Goal: Information Seeking & Learning: Check status

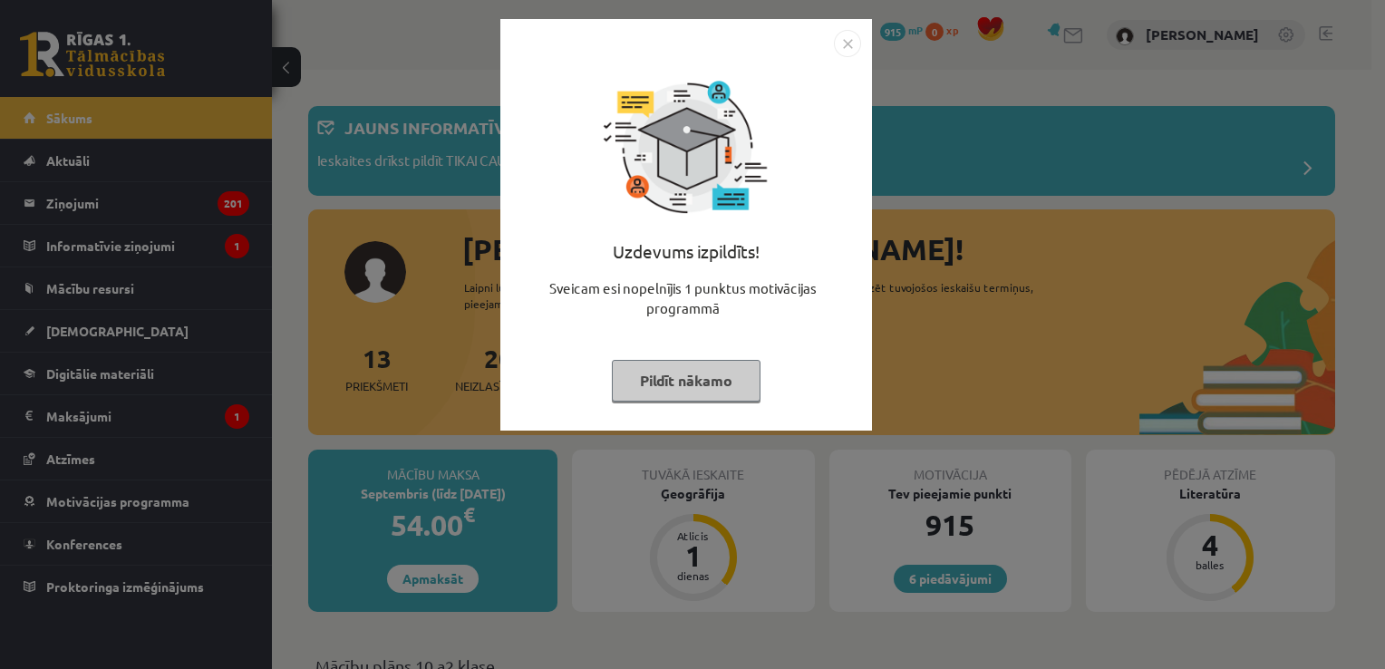
click at [734, 389] on button "Pildīt nākamo" at bounding box center [686, 381] width 149 height 42
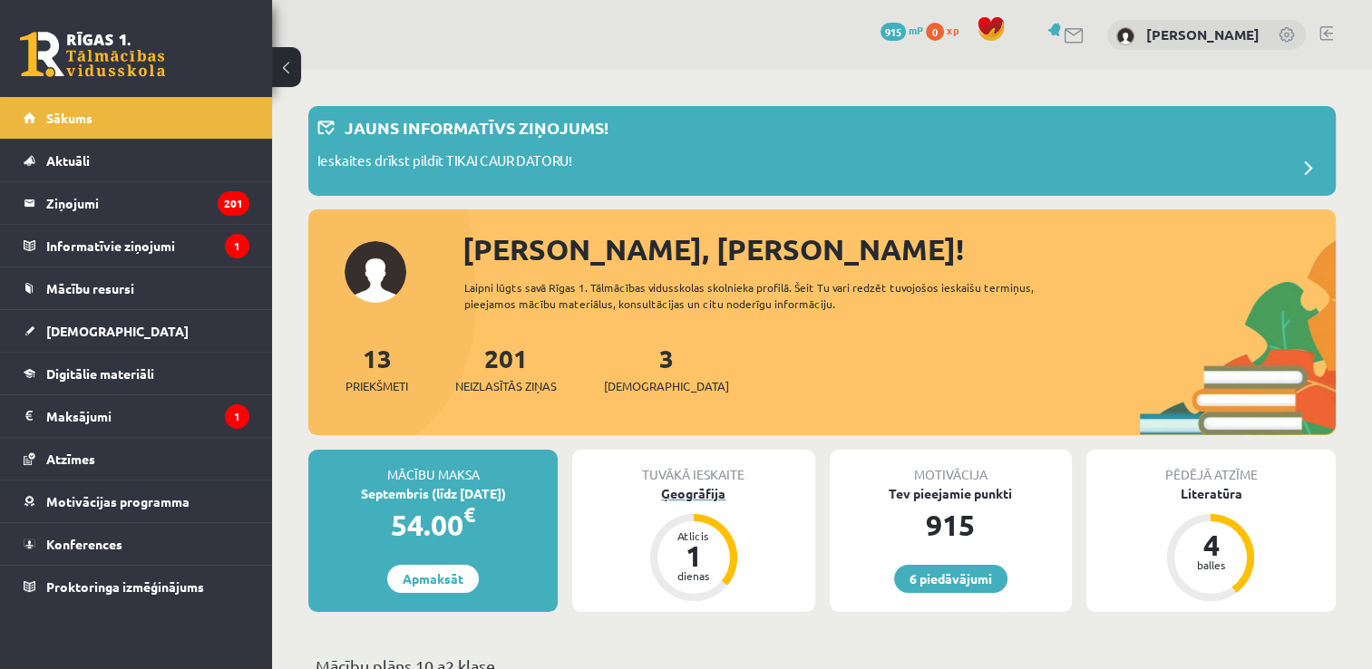
click at [703, 495] on div "Ģeogrāfija" at bounding box center [693, 493] width 242 height 19
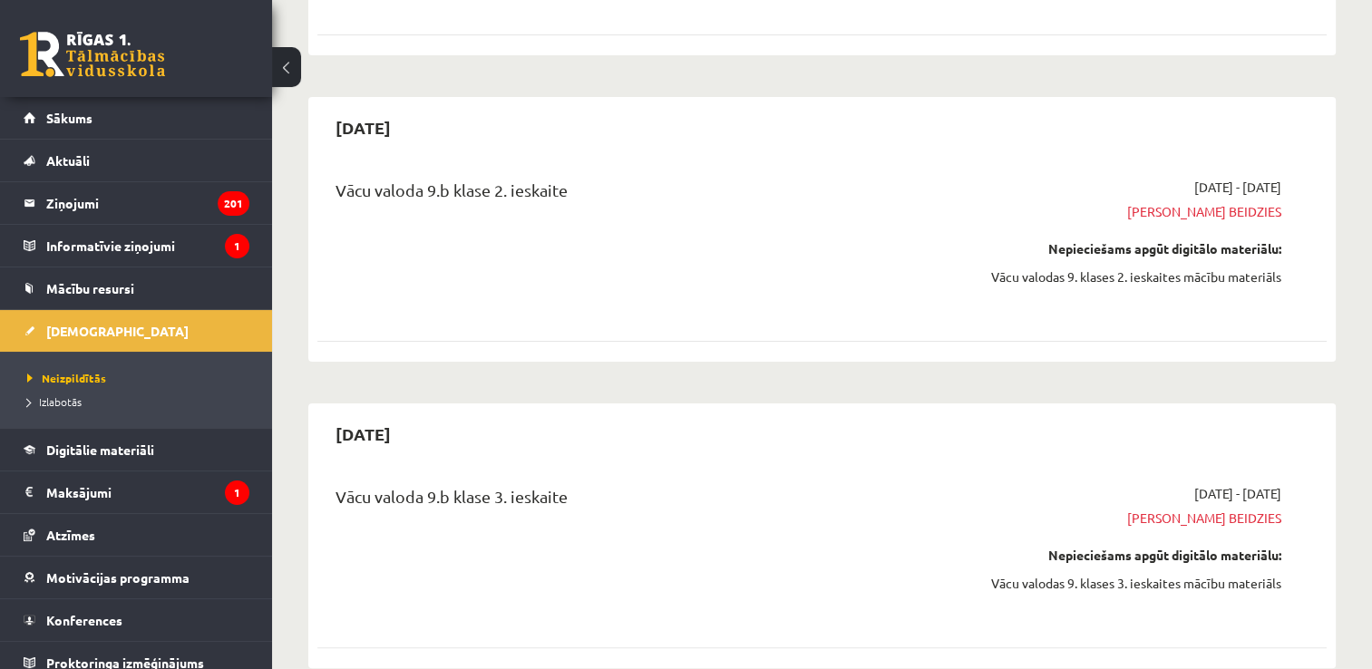
scroll to position [453, 0]
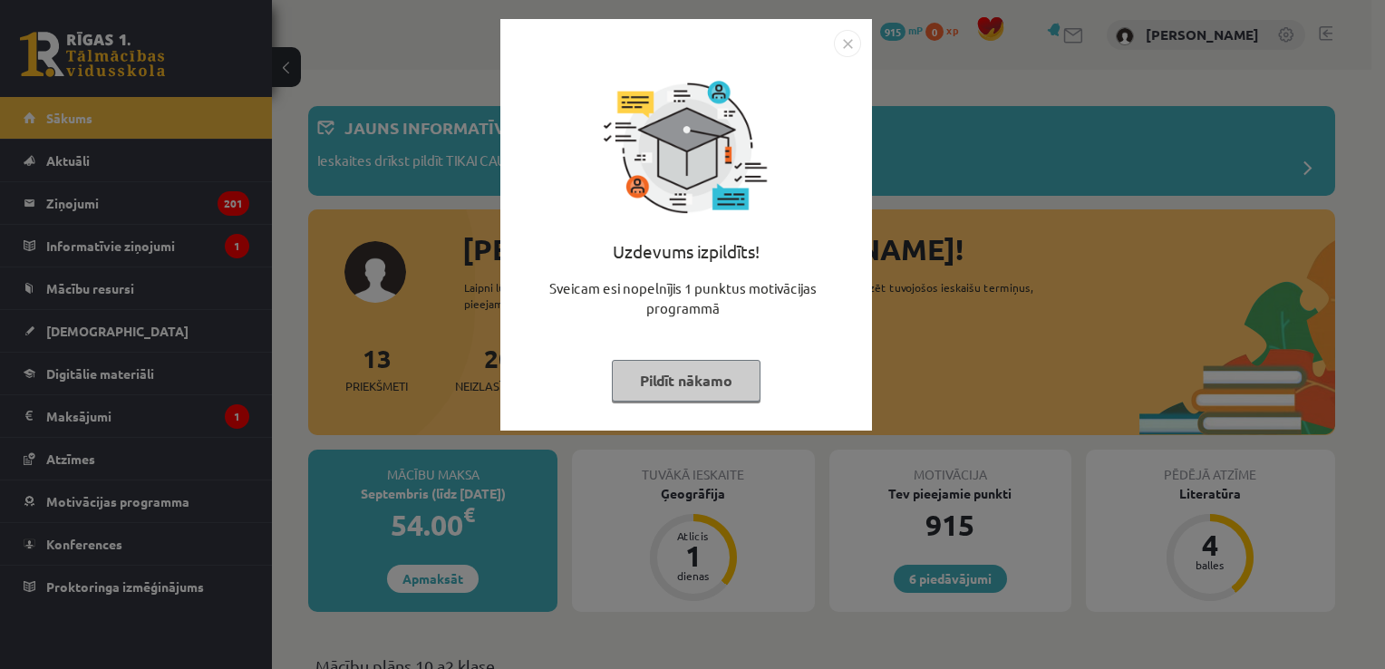
click at [689, 379] on button "Pildīt nākamo" at bounding box center [686, 381] width 149 height 42
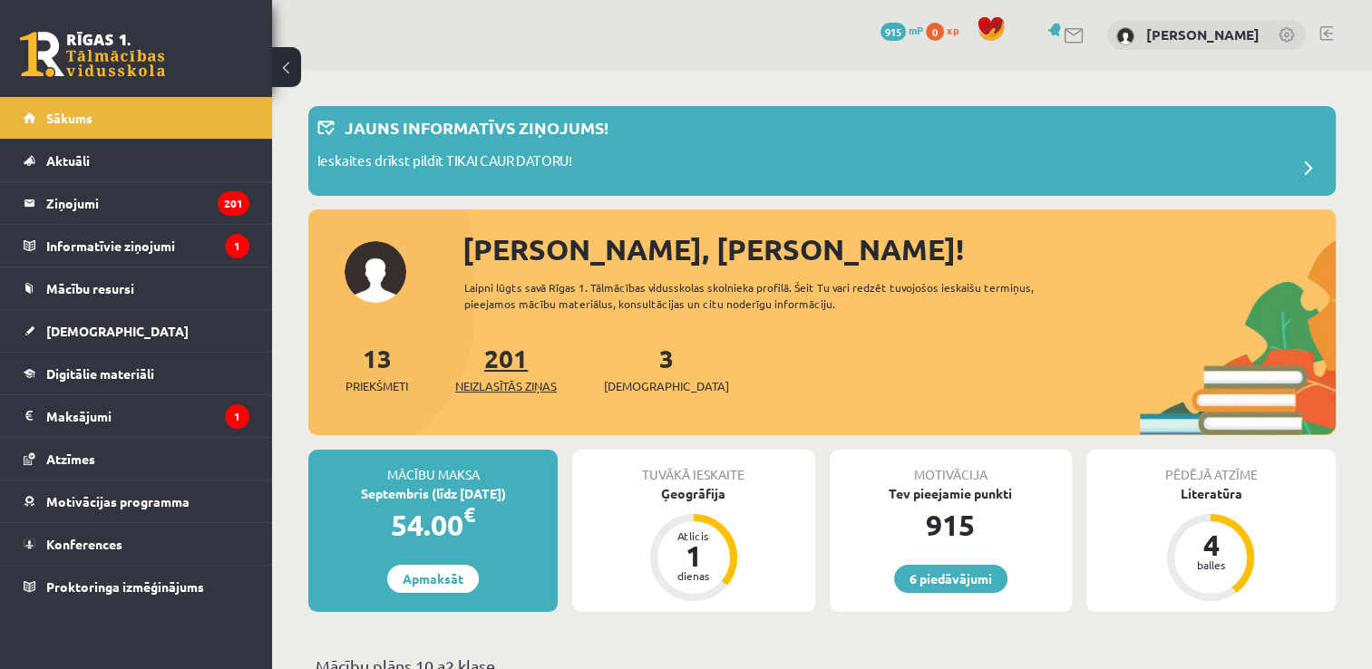
click at [513, 355] on link "201 Neizlasītās ziņas" at bounding box center [506, 368] width 102 height 53
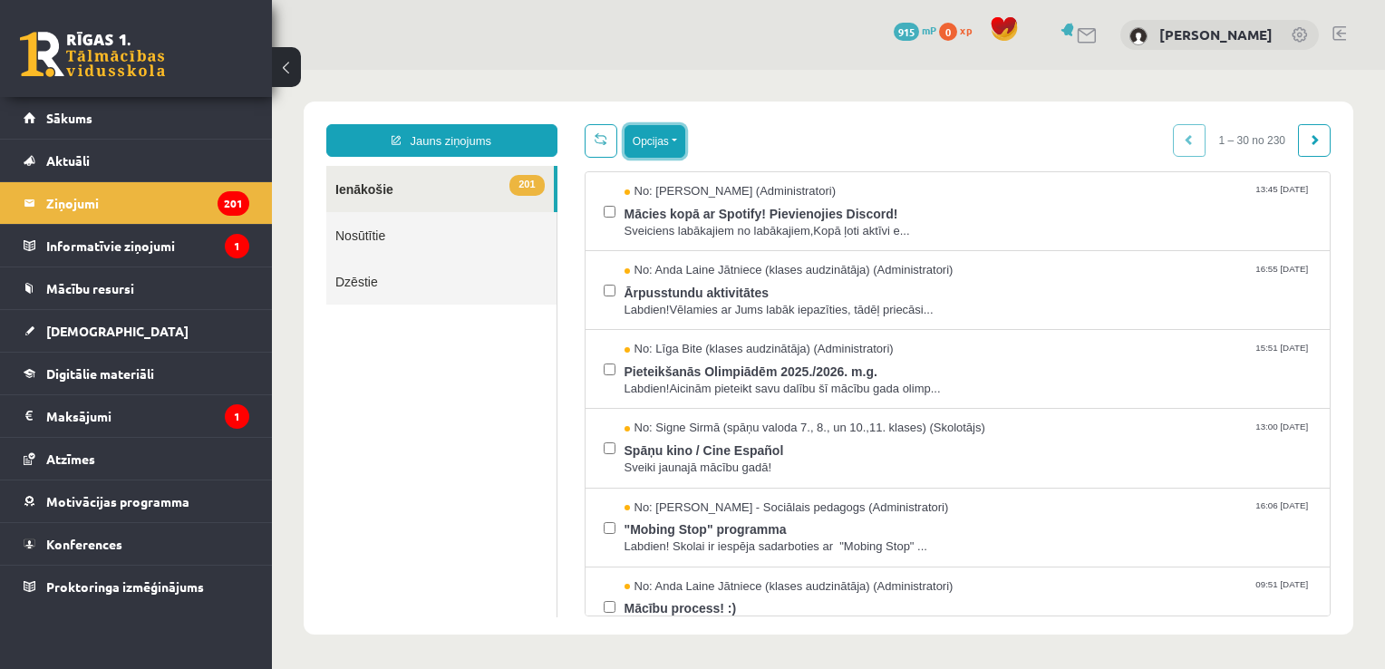
click at [646, 141] on button "Opcijas" at bounding box center [655, 141] width 61 height 33
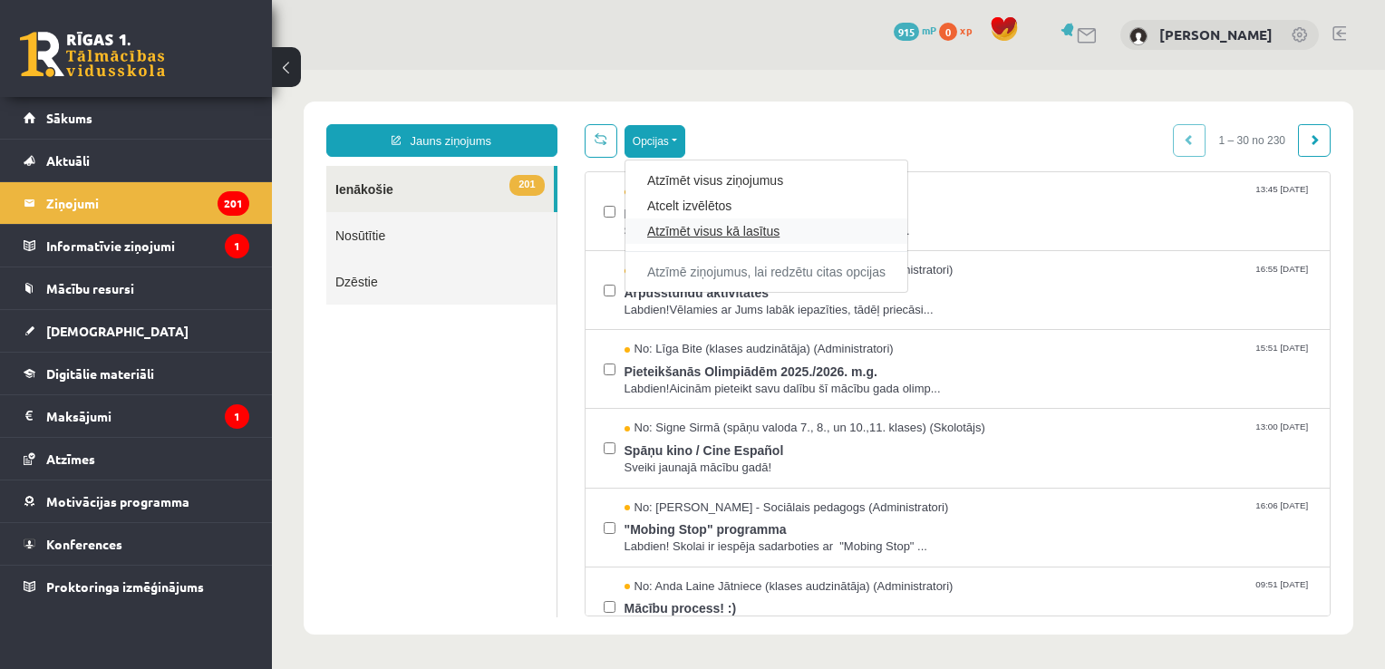
click at [693, 238] on link "Atzīmēt visus kā lasītus" at bounding box center [766, 231] width 238 height 18
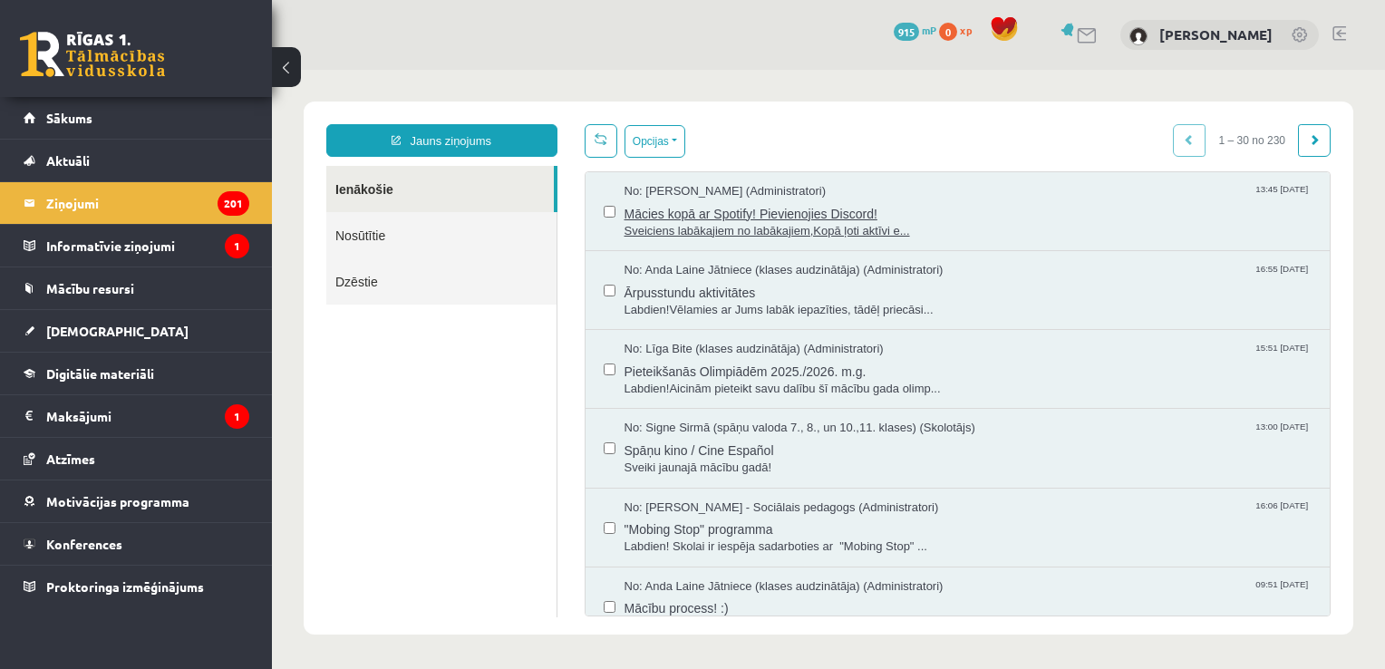
click at [691, 216] on span "Mācies kopā ar Spotify! Pievienojies Discord!" at bounding box center [969, 211] width 688 height 23
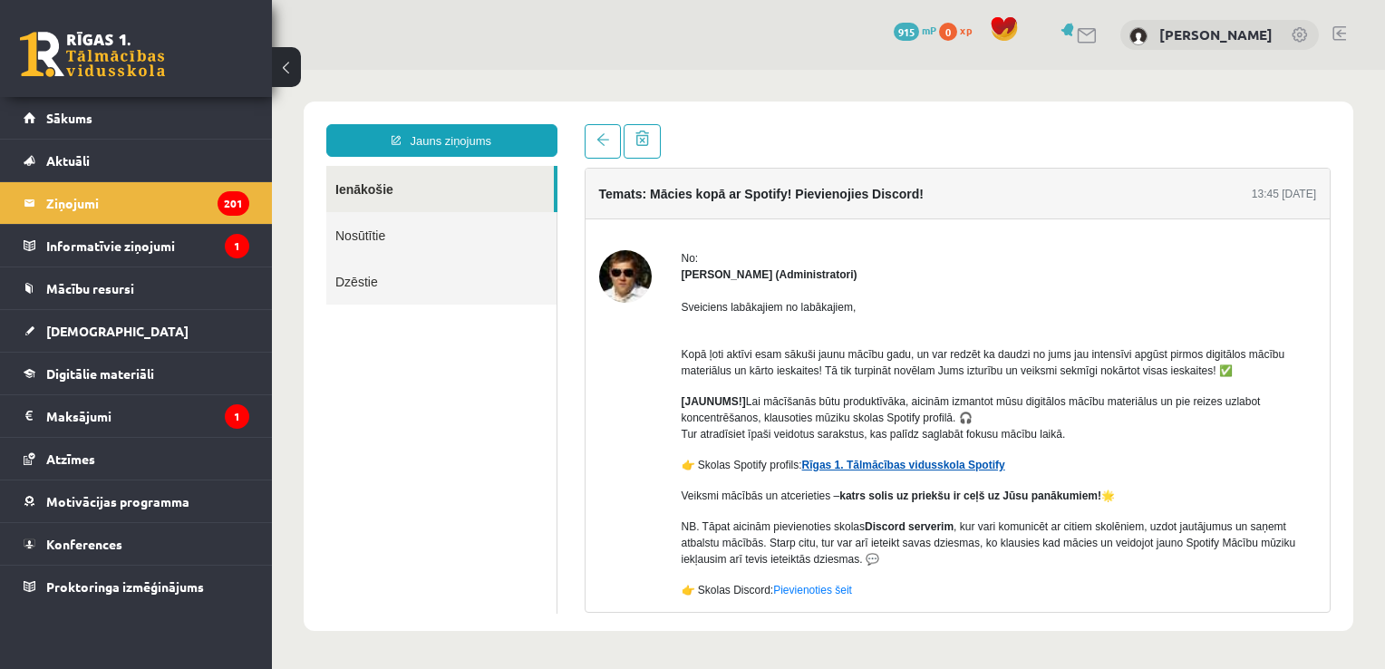
click at [847, 470] on link "Rīgas 1. Tālmācības vidusskola Spotify" at bounding box center [903, 465] width 203 height 13
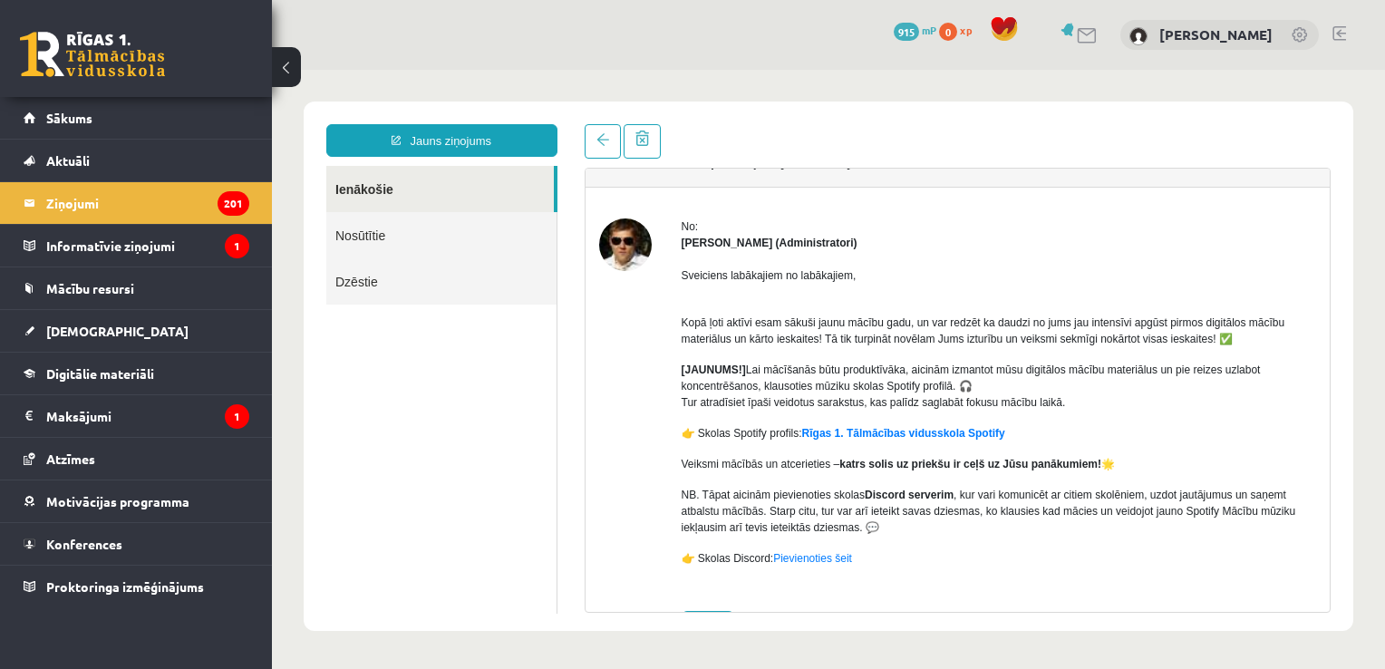
scroll to position [92, 0]
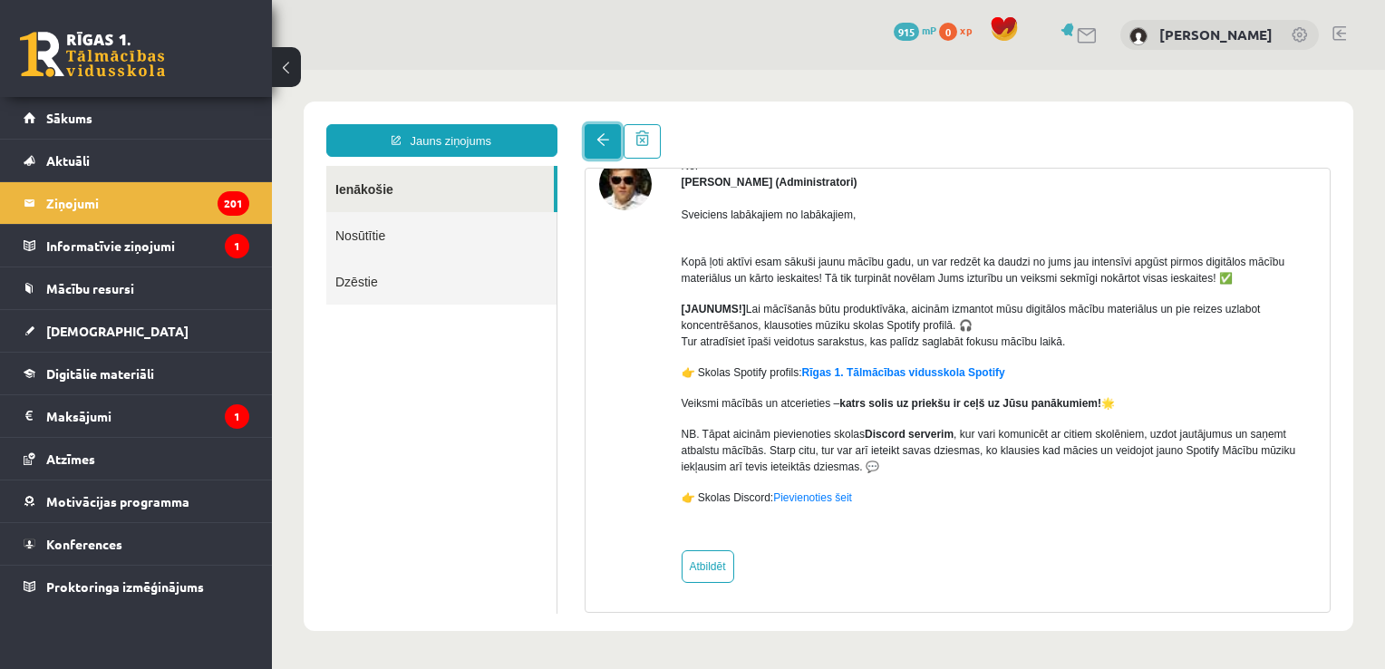
click at [597, 133] on span at bounding box center [602, 139] width 13 height 13
click at [592, 150] on link at bounding box center [603, 141] width 36 height 34
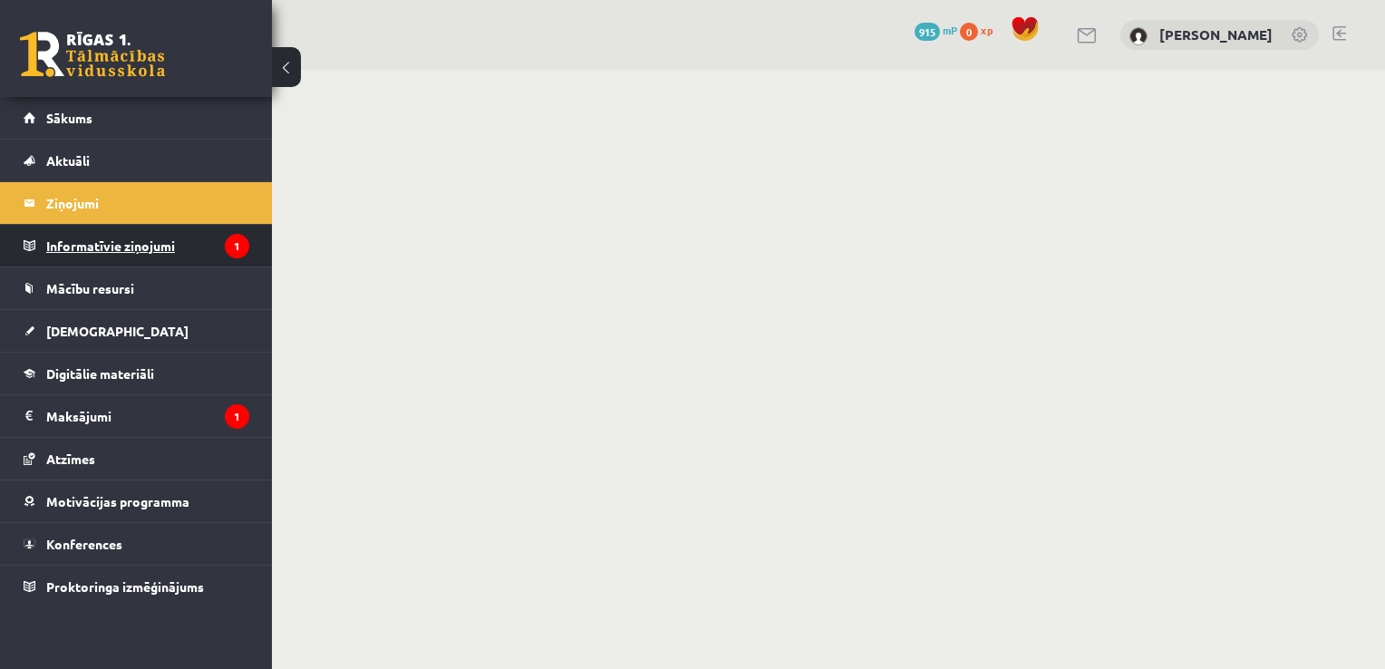
click at [190, 247] on legend "Informatīvie ziņojumi 1" at bounding box center [147, 246] width 203 height 42
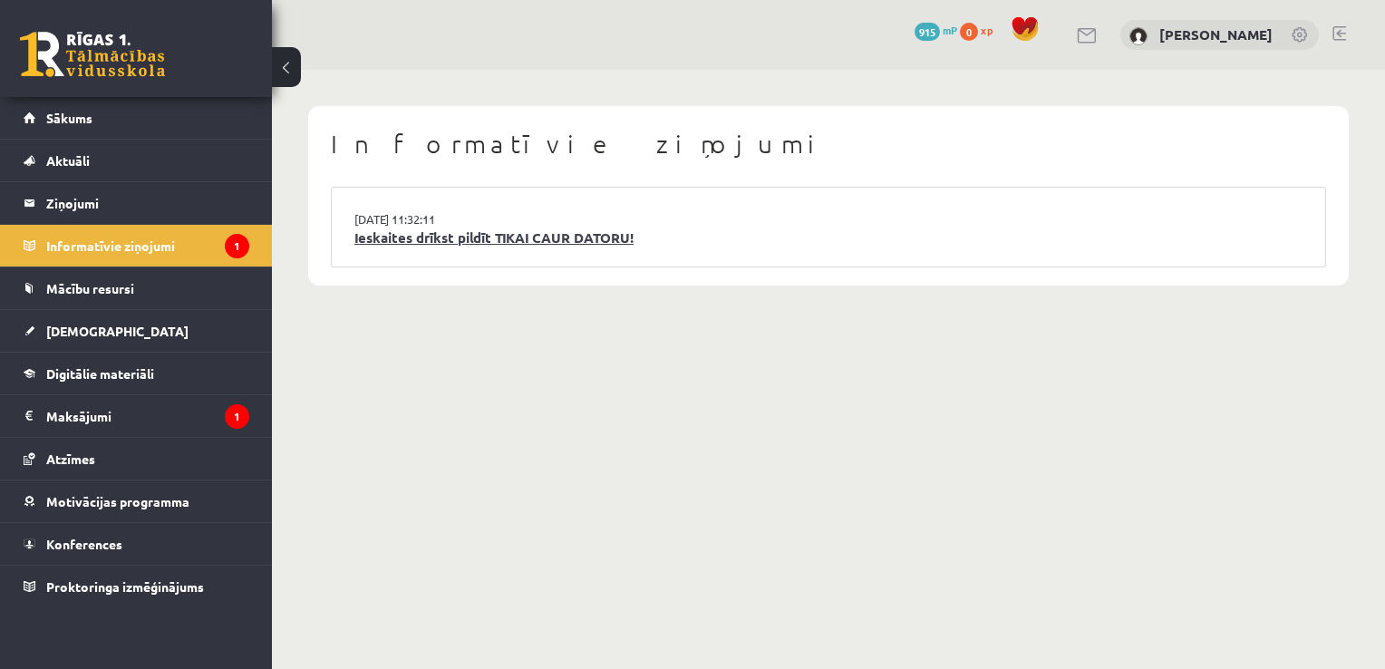
click at [516, 228] on link "Ieskaites drīkst pildīt TIKAI CAUR DATORU!" at bounding box center [828, 238] width 948 height 21
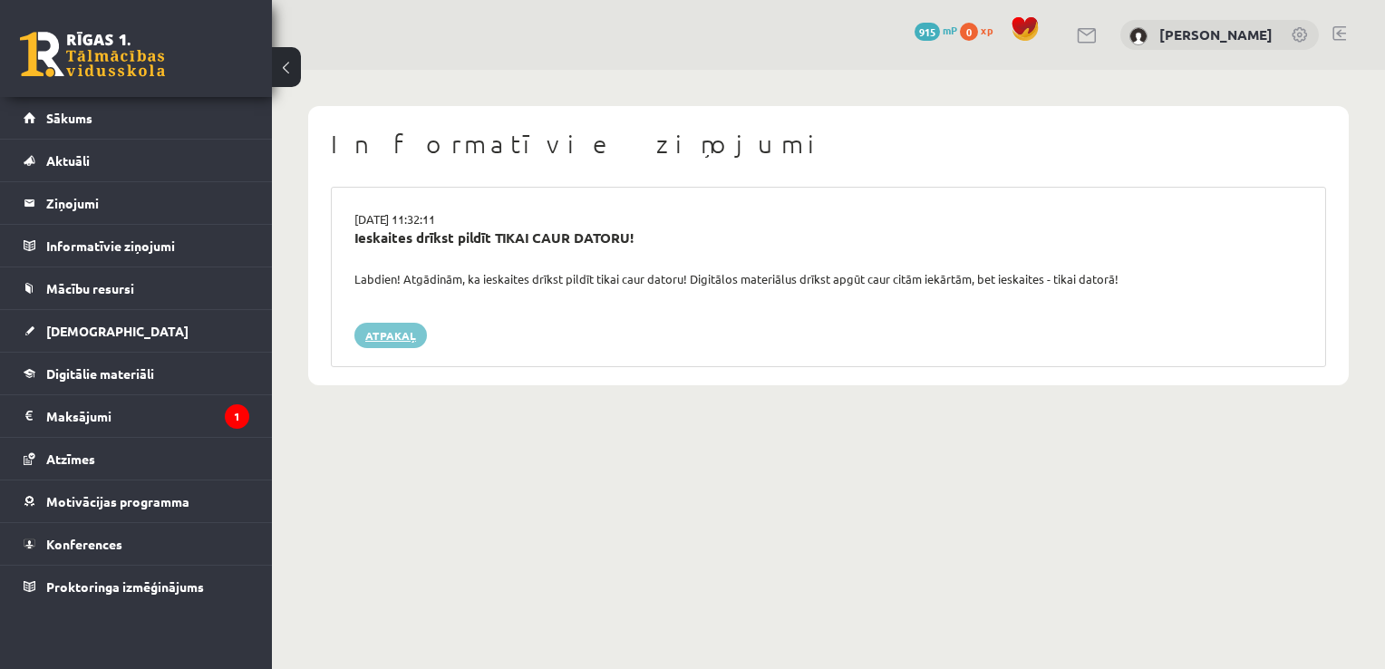
click at [406, 326] on link "Atpakaļ" at bounding box center [390, 335] width 73 height 25
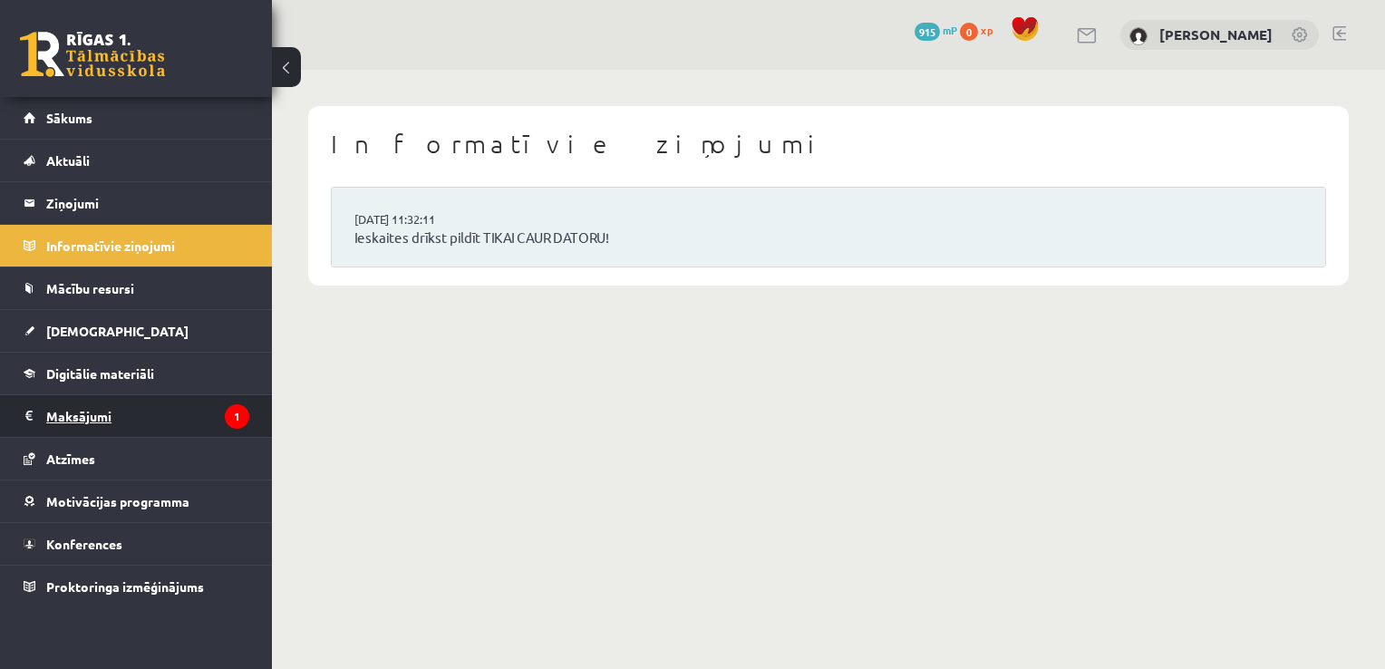
click at [228, 422] on icon "1" at bounding box center [237, 416] width 24 height 24
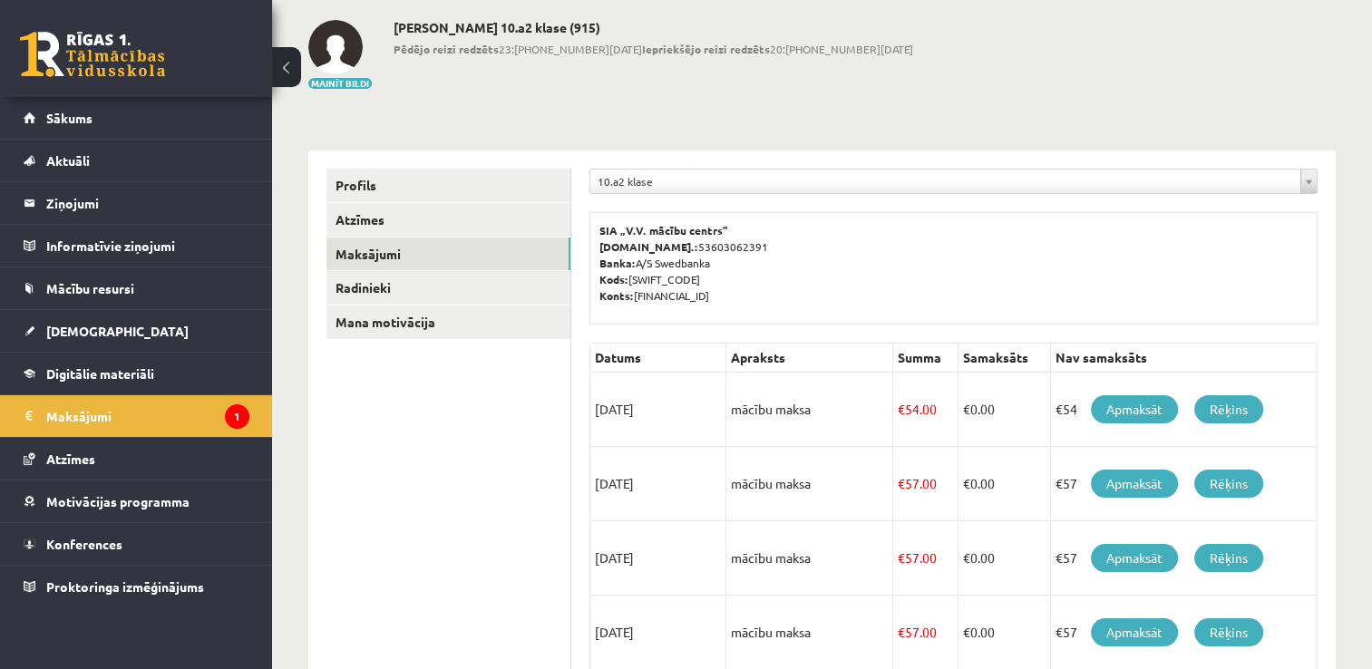
scroll to position [91, 0]
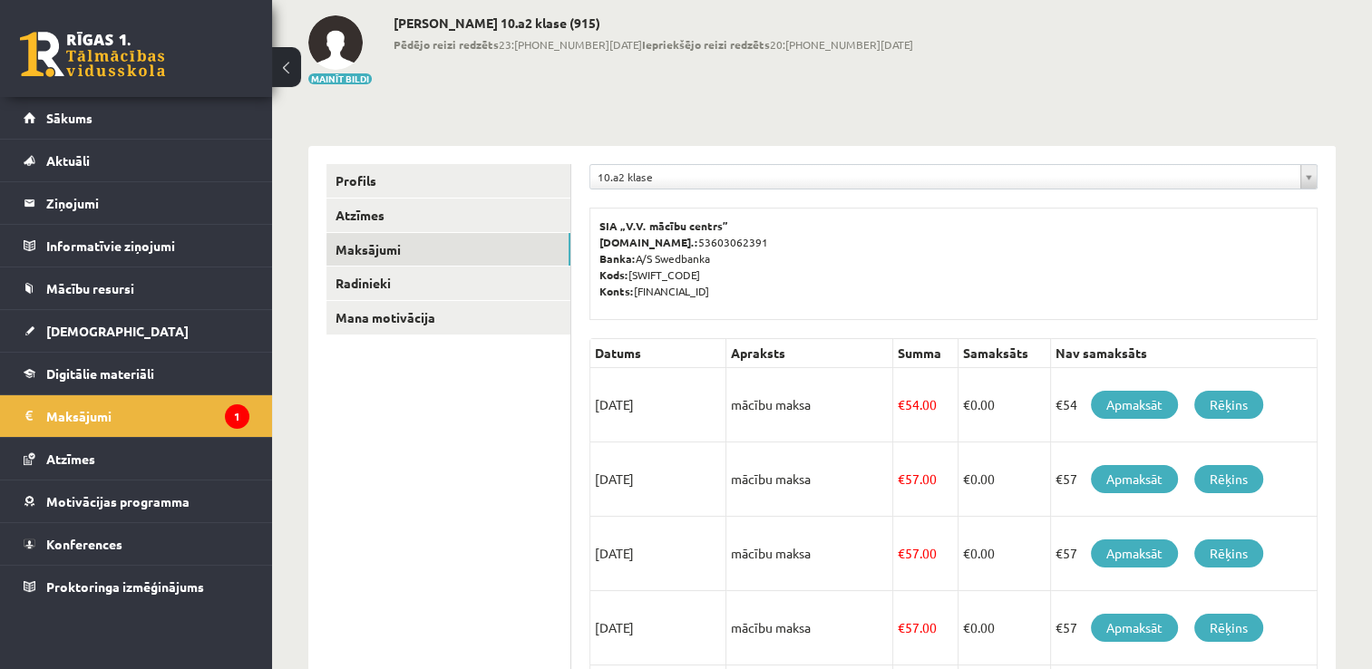
drag, startPoint x: 751, startPoint y: 407, endPoint x: 1063, endPoint y: 409, distance: 311.8
click at [1063, 409] on tr "15/09/2025 mācību maksa € 54.00 € 0.00 €54 Apmaksāt Rēķins" at bounding box center [953, 405] width 727 height 74
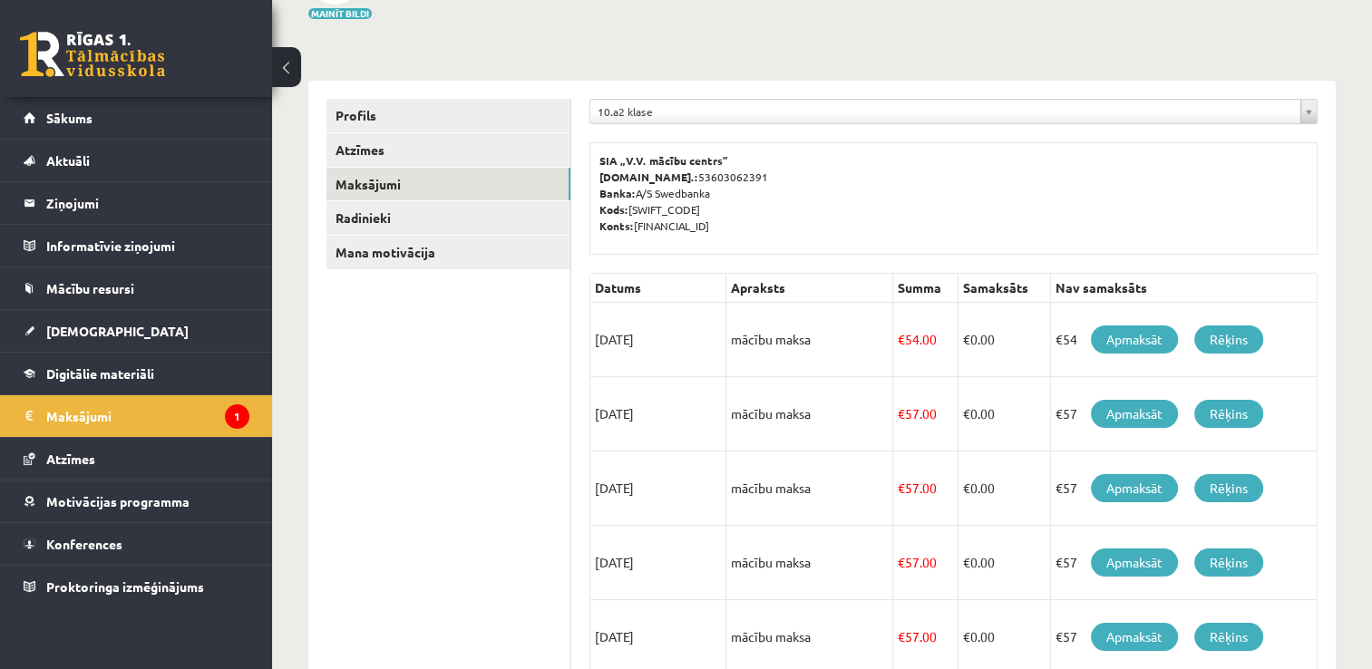
scroll to position [131, 0]
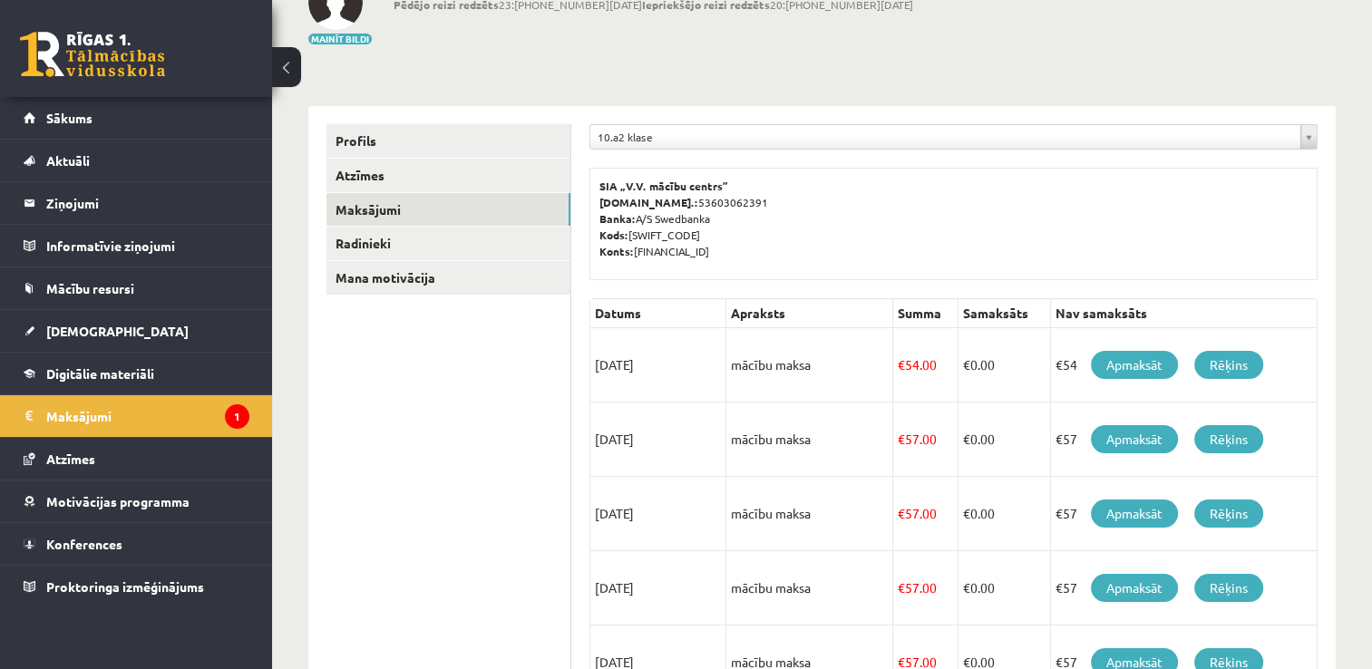
click at [478, 455] on ul "Profils Atzīmes Maksājumi Radinieki Mana motivācija" at bounding box center [448, 597] width 245 height 947
click at [153, 119] on link "Sākums" at bounding box center [137, 118] width 226 height 42
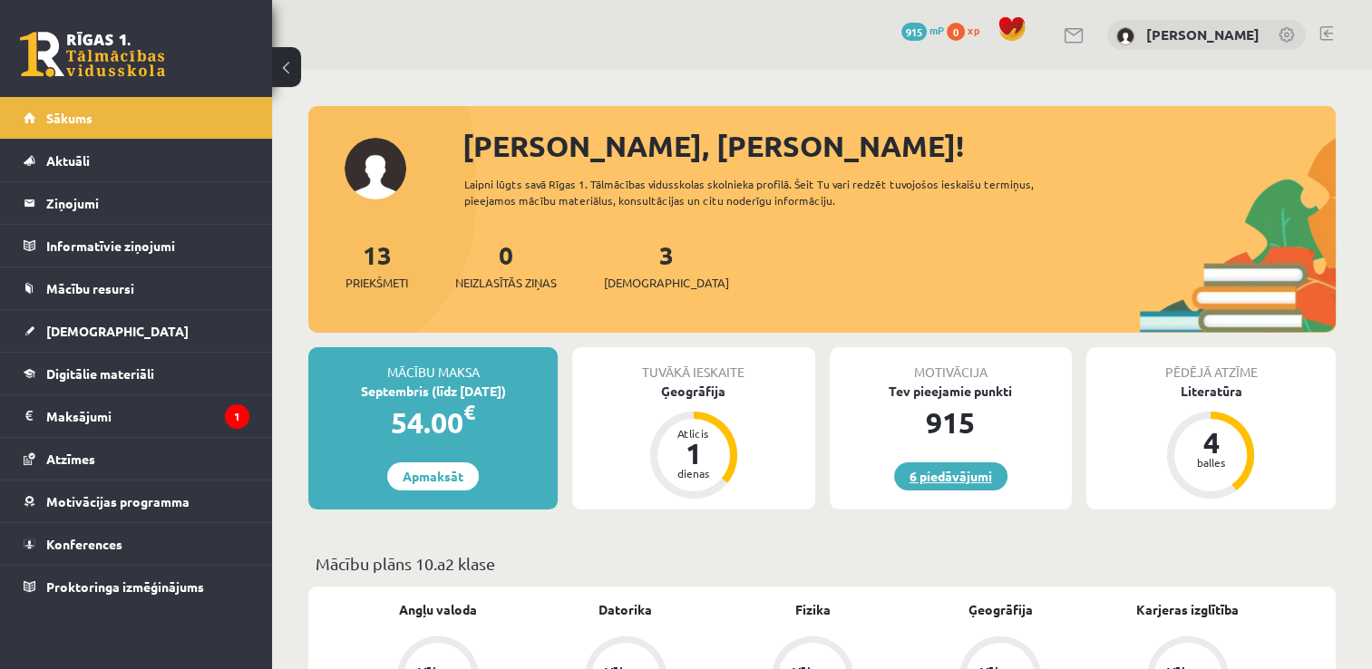
click at [943, 477] on link "6 piedāvājumi" at bounding box center [950, 476] width 113 height 28
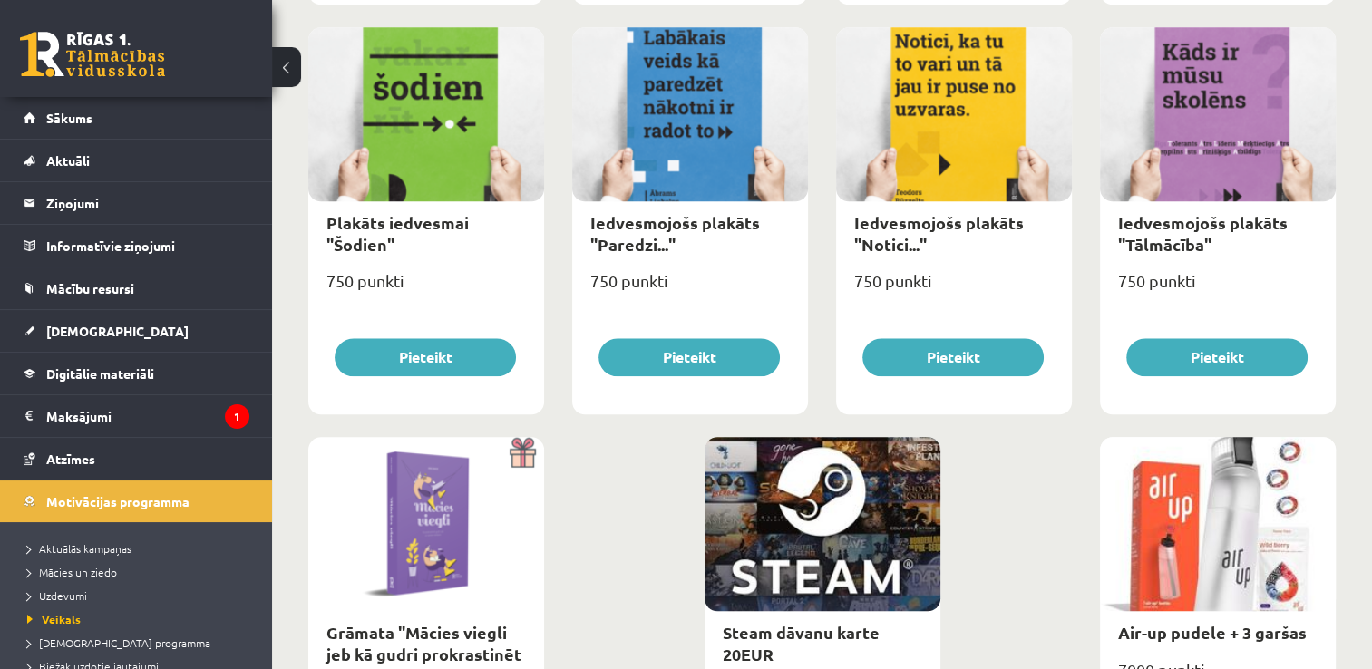
scroll to position [1994, 0]
